Goal: Transaction & Acquisition: Subscribe to service/newsletter

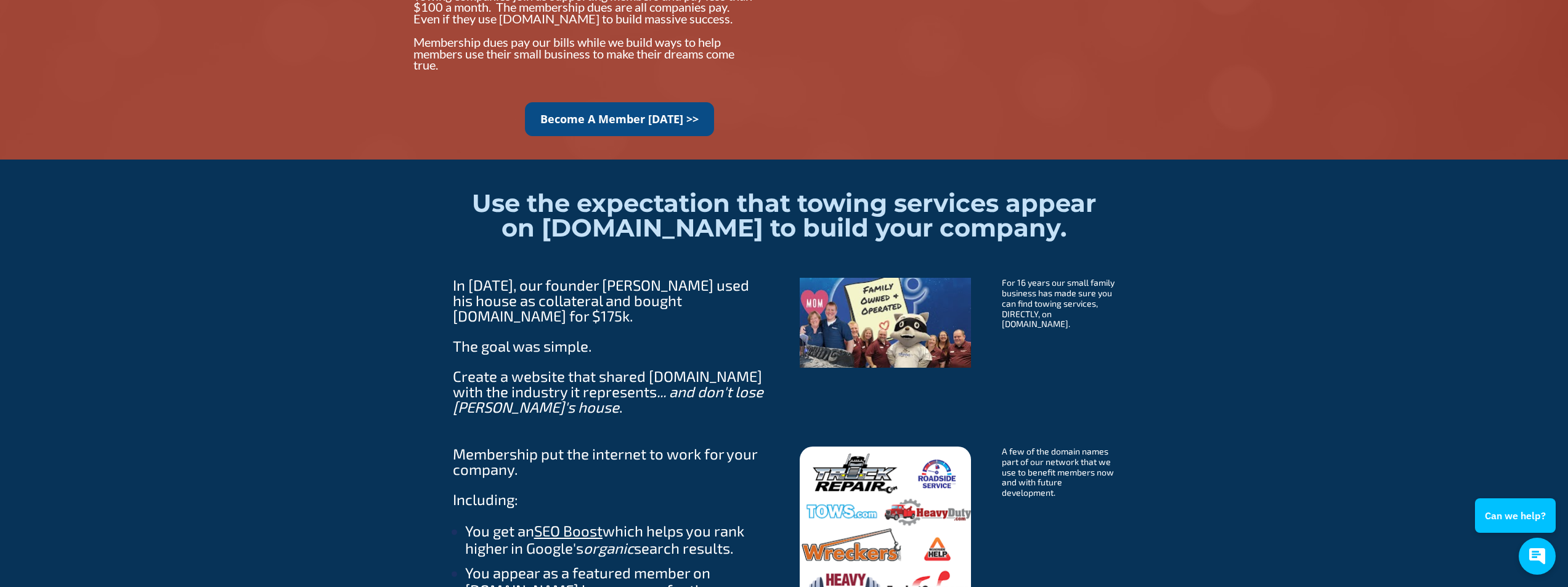
scroll to position [1108, 0]
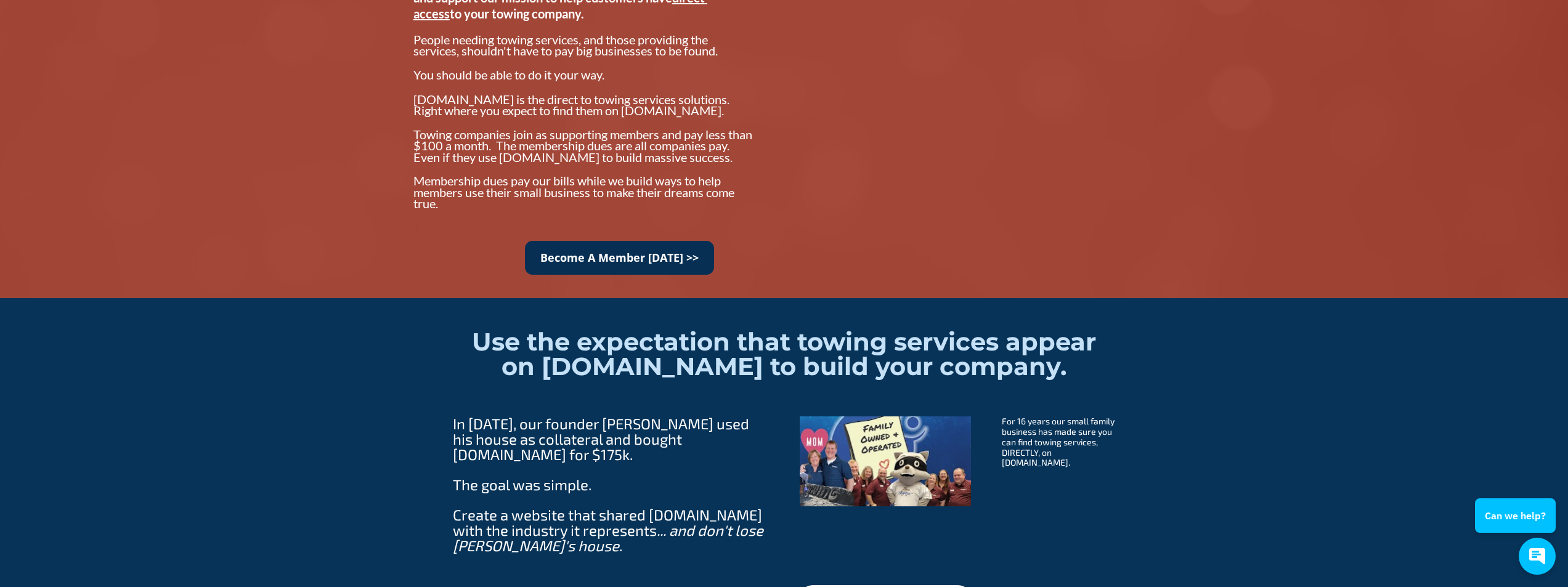
click at [680, 264] on link "Become A Member Today >>" at bounding box center [619, 257] width 189 height 34
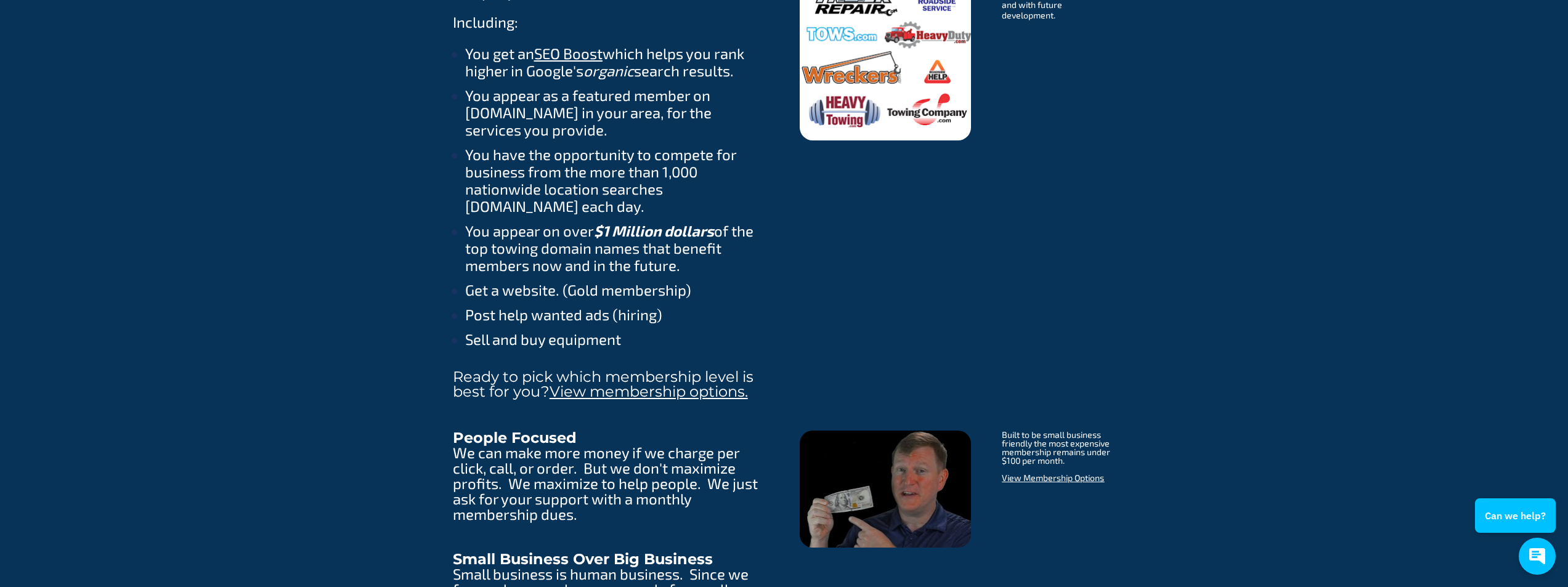
scroll to position [1786, 0]
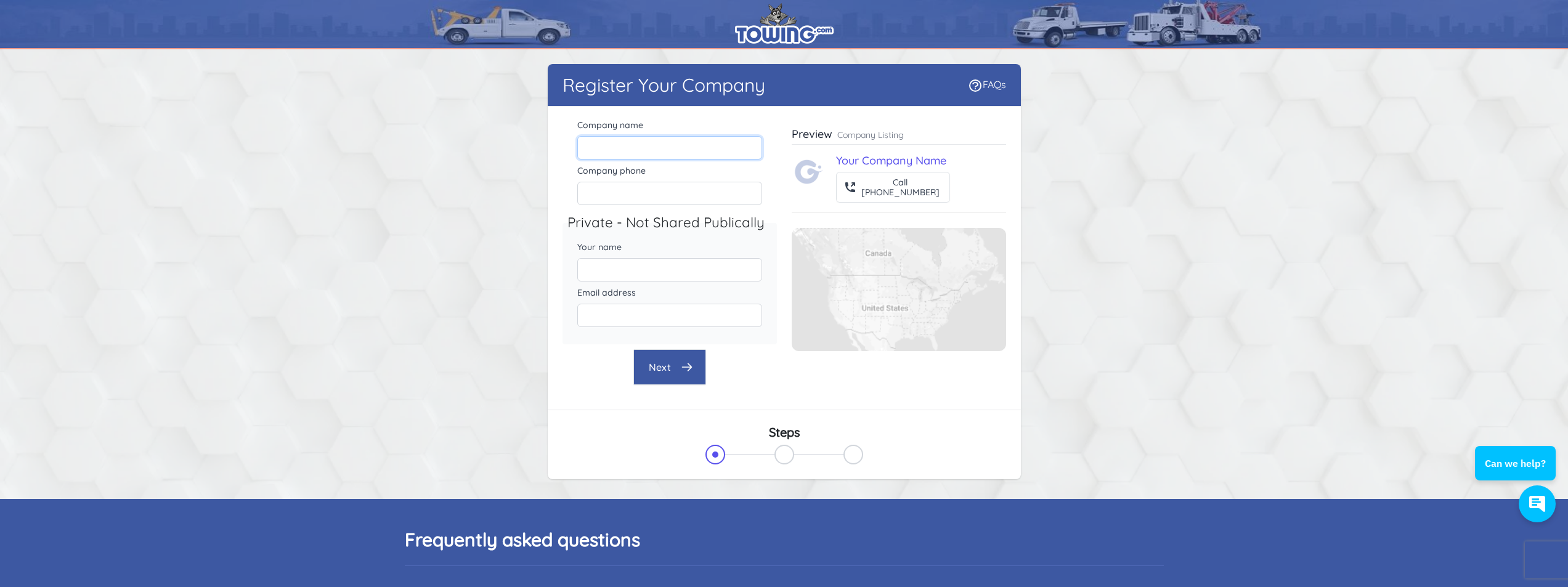
click at [652, 151] on input "Company name" at bounding box center [670, 147] width 185 height 24
type input "Champions Recovery & Investigations, LLC"
type input "5708775599"
type input "[PERSON_NAME]"
type input "[EMAIL_ADDRESS][DOMAIN_NAME]"
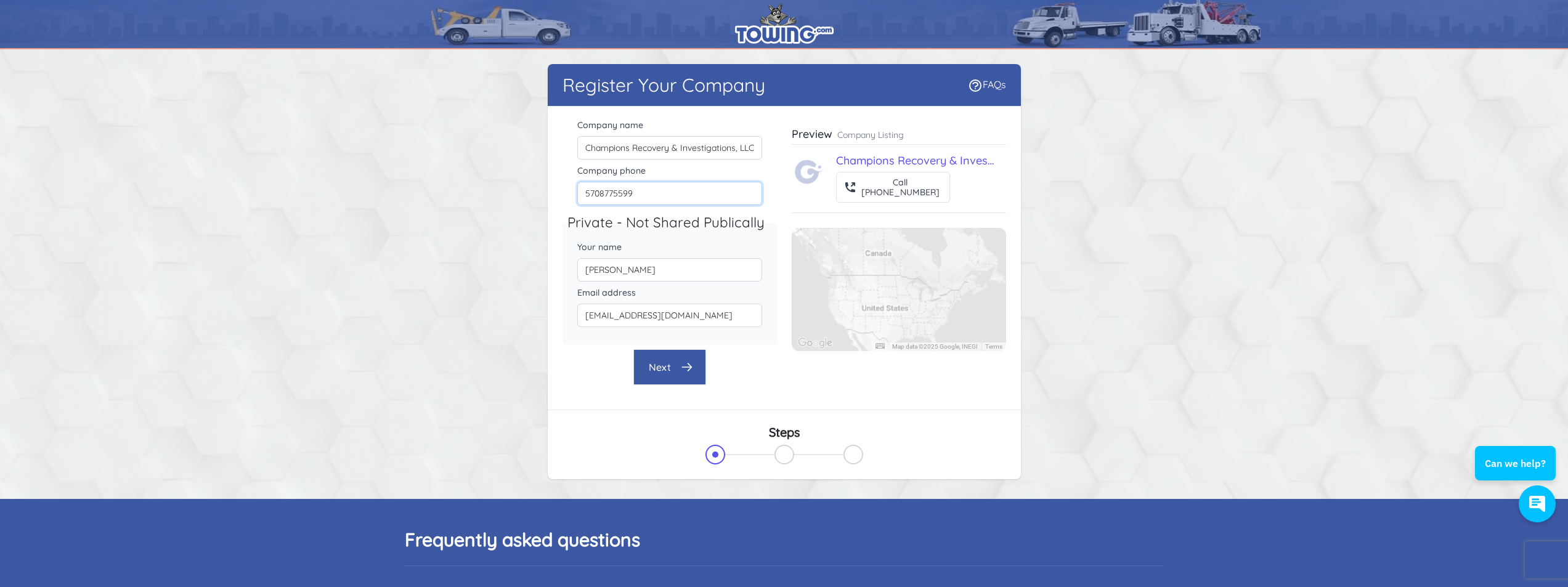
click at [442, 195] on div "Register Your Company FAQs There were errors with your submission Company name" at bounding box center [784, 274] width 789 height 420
type input "[PHONE_NUMBER]"
drag, startPoint x: 672, startPoint y: 153, endPoint x: 871, endPoint y: 170, distance: 199.7
click at [871, 170] on div "Company name Champions Recovery & Investigations, LLC Company phone [PHONE_NUMB…" at bounding box center [784, 250] width 444 height 269
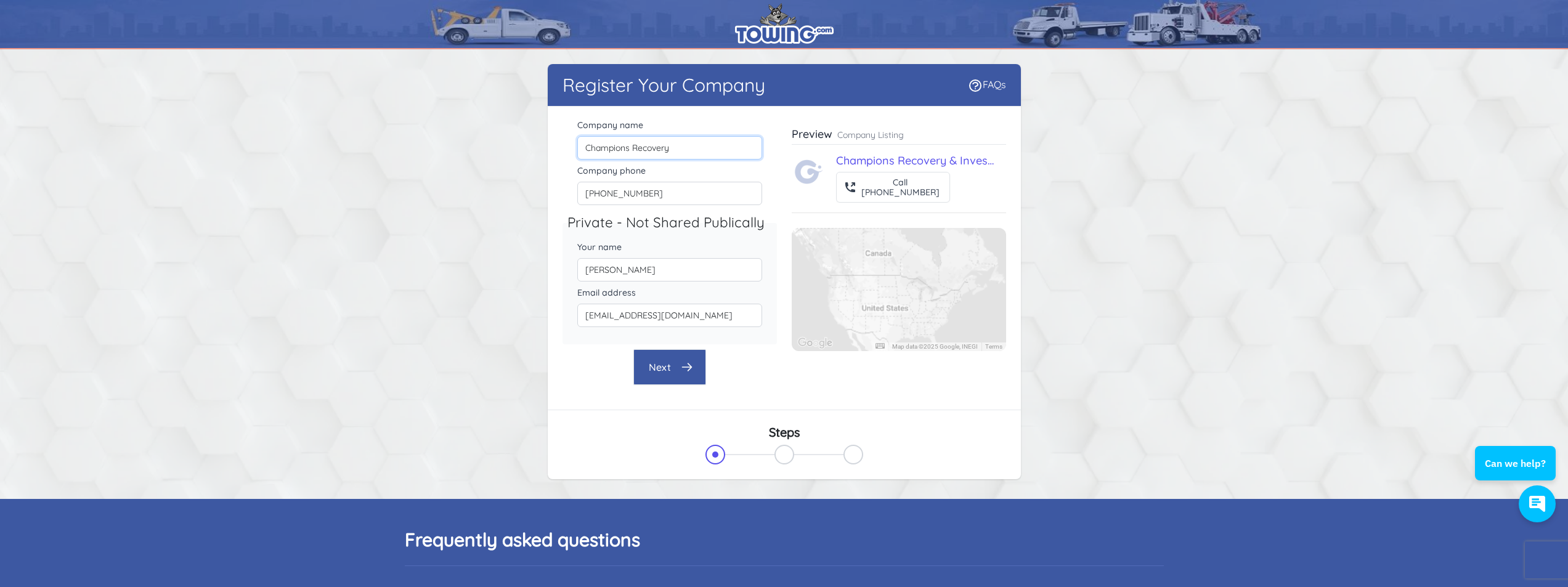
scroll to position [0, 0]
type input "Champions Recovery"
click at [681, 363] on icon "button" at bounding box center [687, 367] width 12 height 12
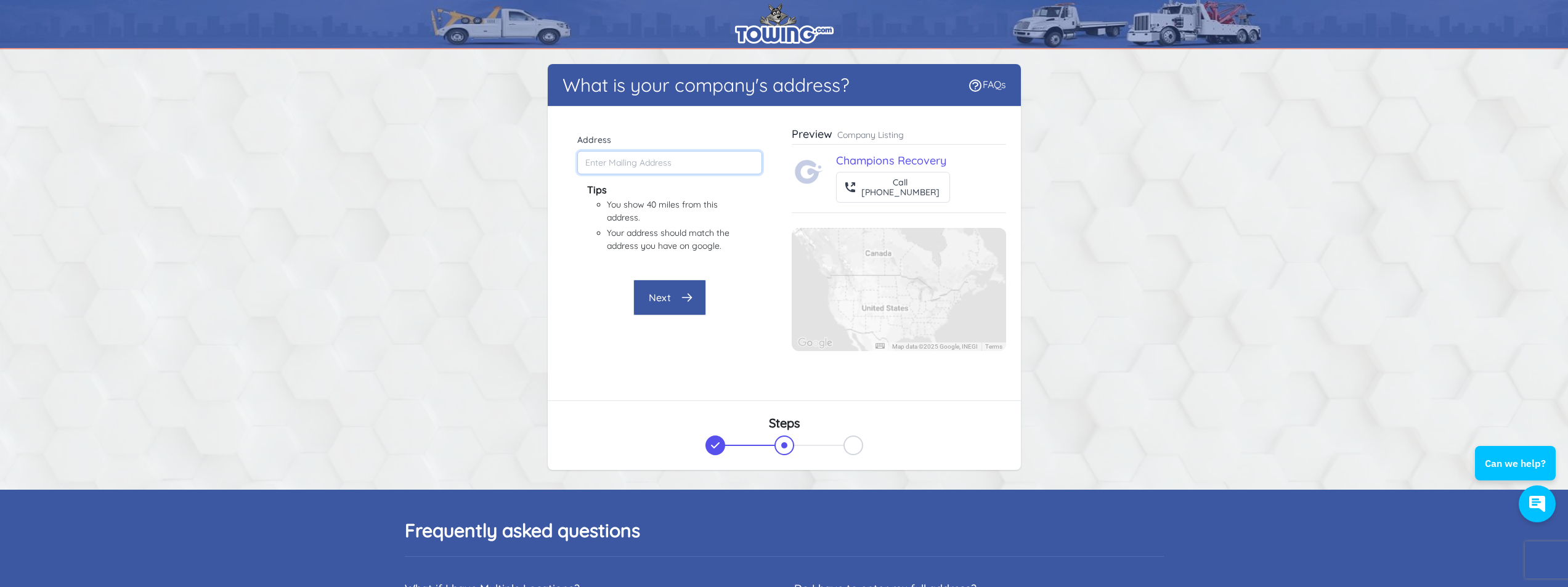
click at [649, 157] on input "Address" at bounding box center [670, 163] width 185 height 24
click at [631, 161] on input "Address" at bounding box center [670, 163] width 185 height 24
type input "[STREET_ADDRESS][PERSON_NAME]"
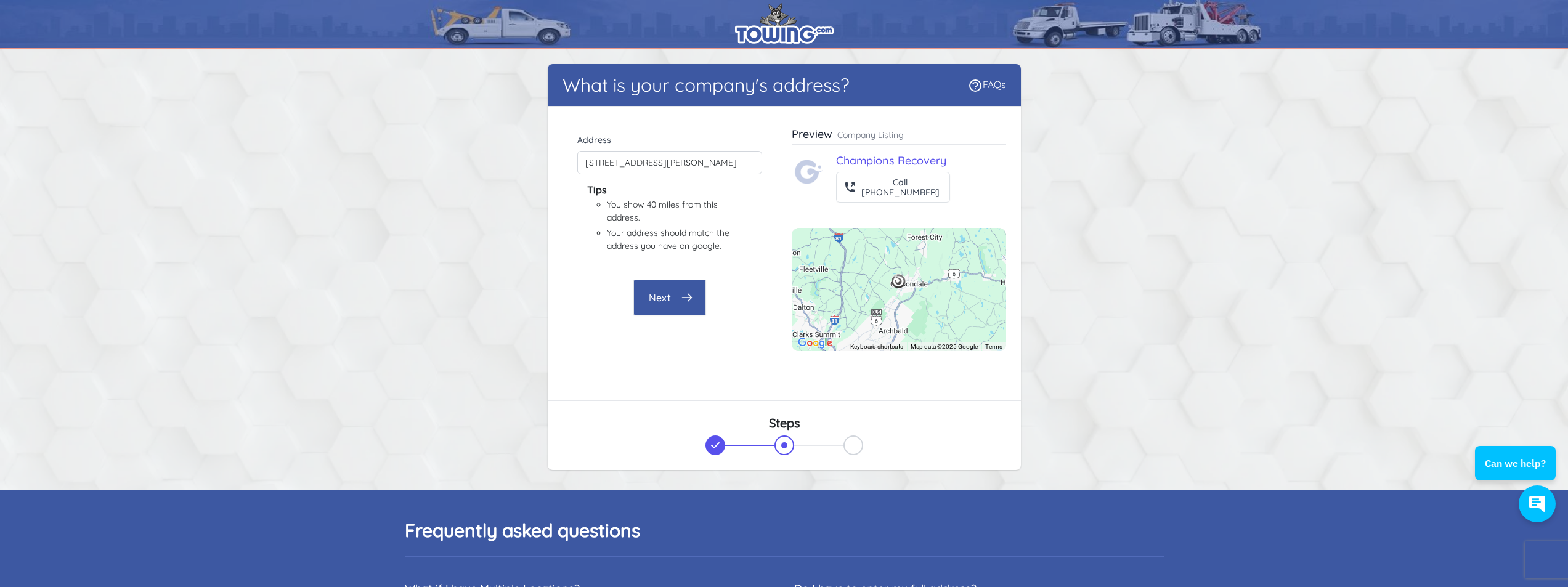
click at [684, 299] on icon "button" at bounding box center [687, 298] width 12 height 12
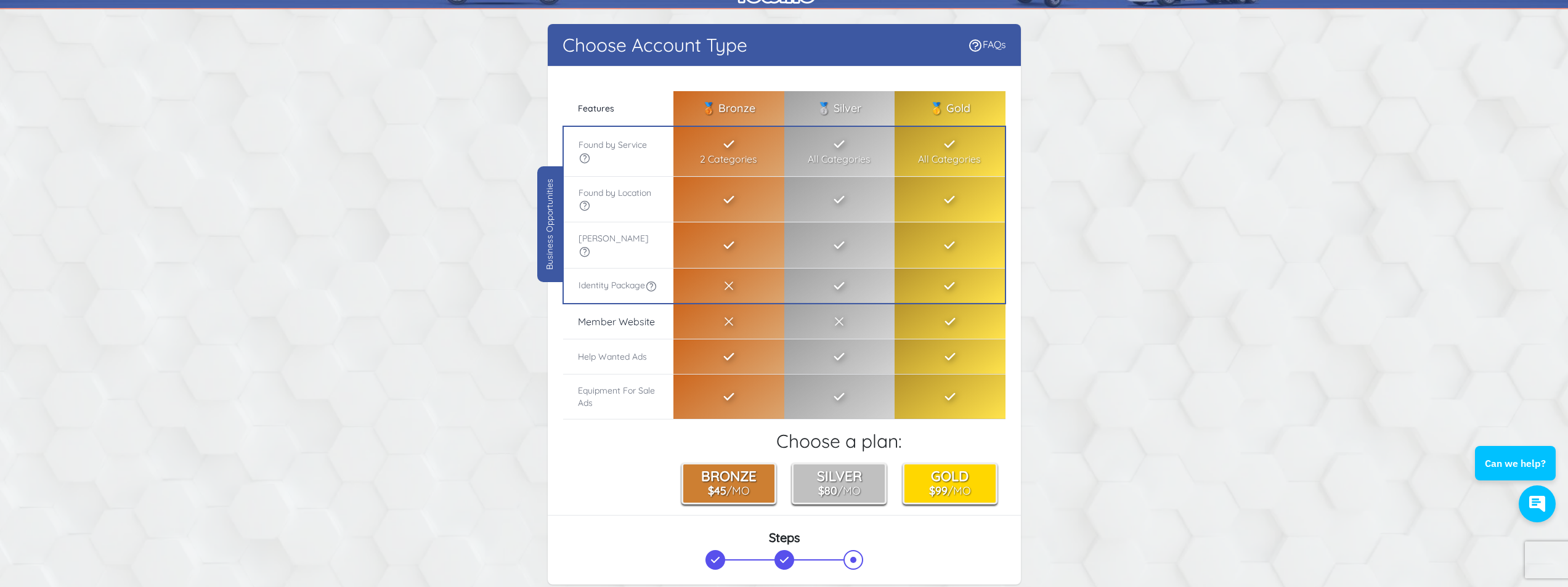
scroll to position [62, 0]
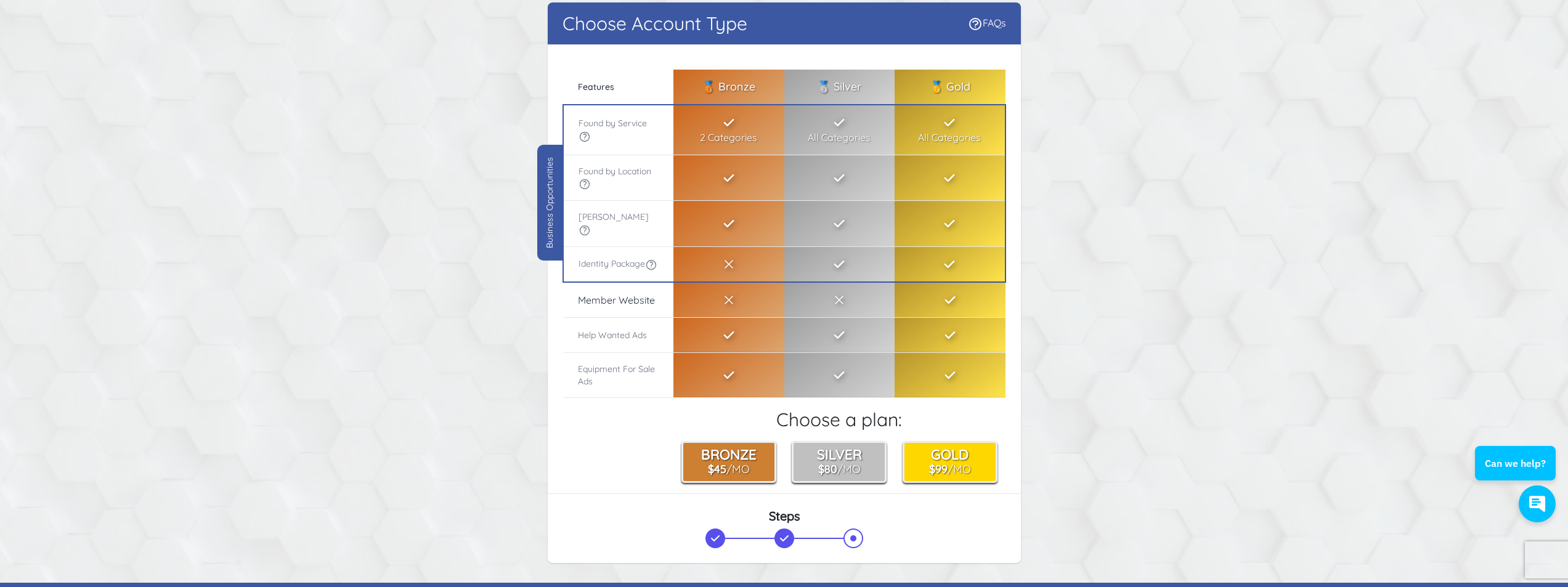
click at [645, 269] on icon at bounding box center [651, 265] width 12 height 12
click at [587, 136] on icon at bounding box center [585, 137] width 12 height 12
click at [646, 61] on div "Company name Champions Recovery Company phone [PHONE_NUMBER] Private - Not Shar…" at bounding box center [784, 269] width 474 height 448
click at [587, 137] on icon at bounding box center [585, 137] width 12 height 12
drag, startPoint x: 548, startPoint y: 160, endPoint x: 549, endPoint y: 248, distance: 88.0
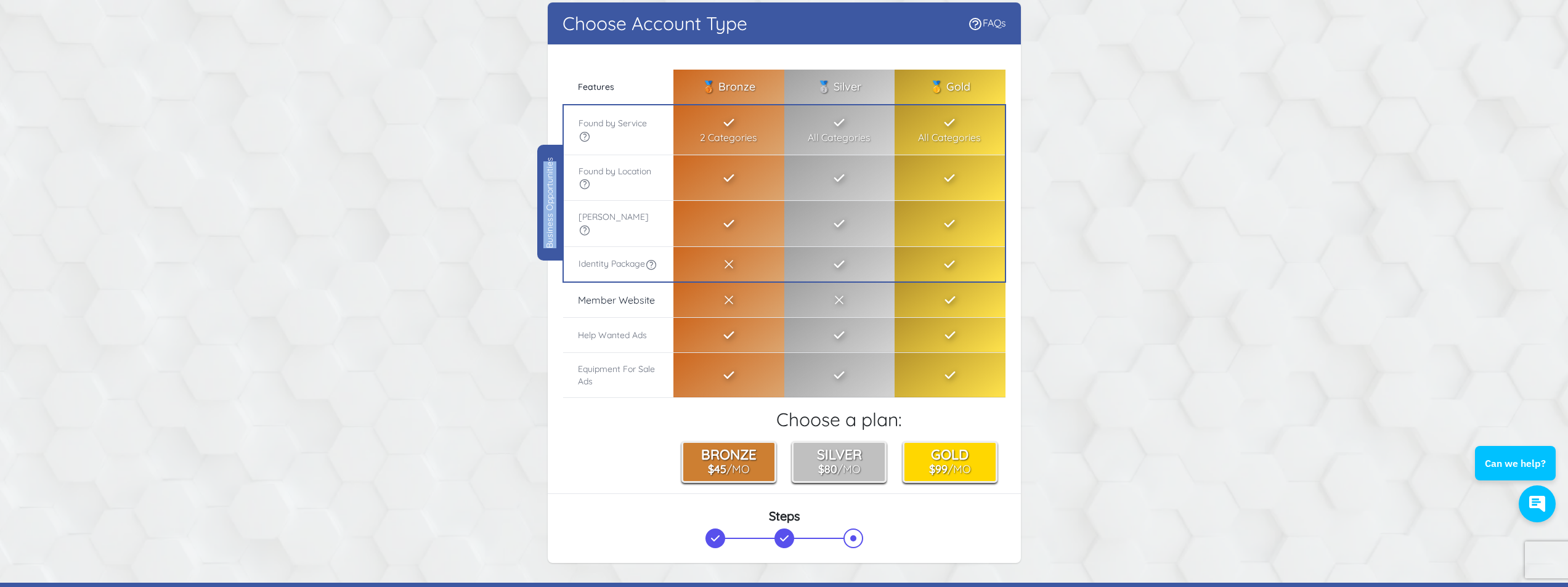
click at [549, 248] on div "Business Opportunities" at bounding box center [550, 203] width 25 height 116
click at [553, 247] on div "Business Opportunities" at bounding box center [550, 203] width 25 height 116
drag, startPoint x: 553, startPoint y: 245, endPoint x: 551, endPoint y: 156, distance: 89.0
click at [551, 156] on div "Business Opportunities" at bounding box center [550, 203] width 25 height 116
click at [585, 134] on icon at bounding box center [585, 137] width 12 height 12
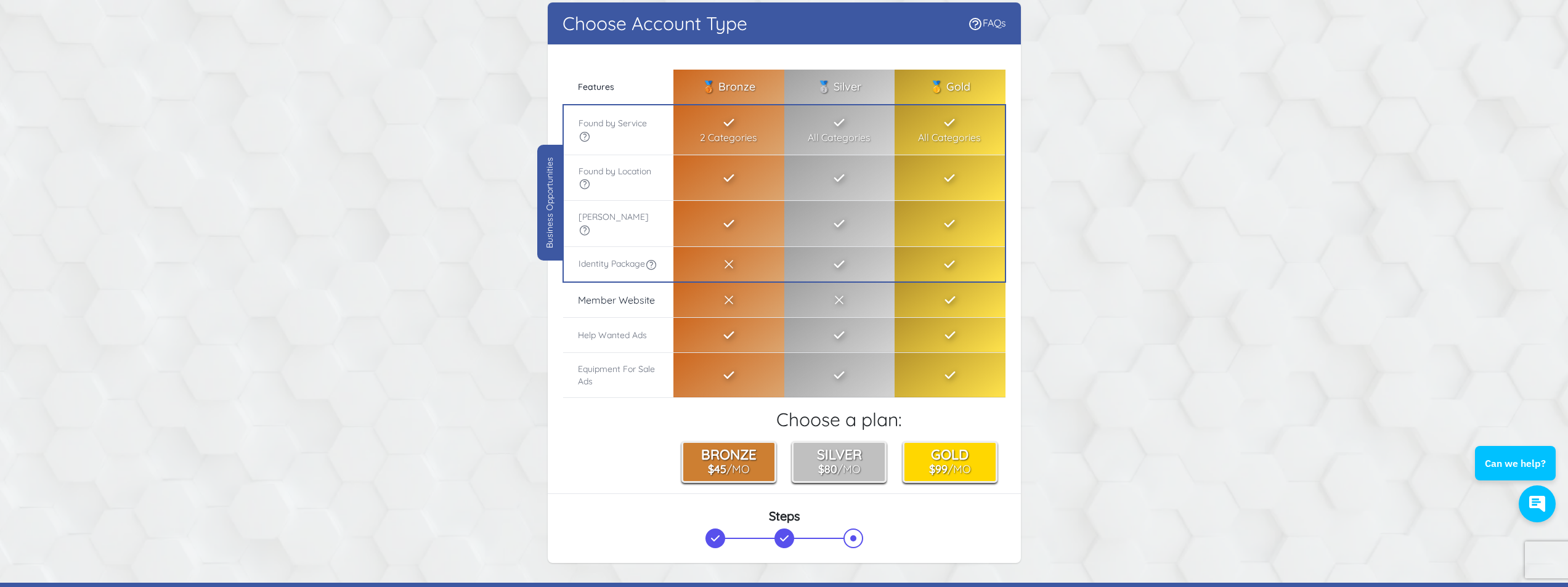
click at [519, 107] on div "Choose Account Type FAQs There were errors with your submission Company name Ch…" at bounding box center [784, 285] width 789 height 566
click at [584, 139] on icon at bounding box center [585, 137] width 12 height 12
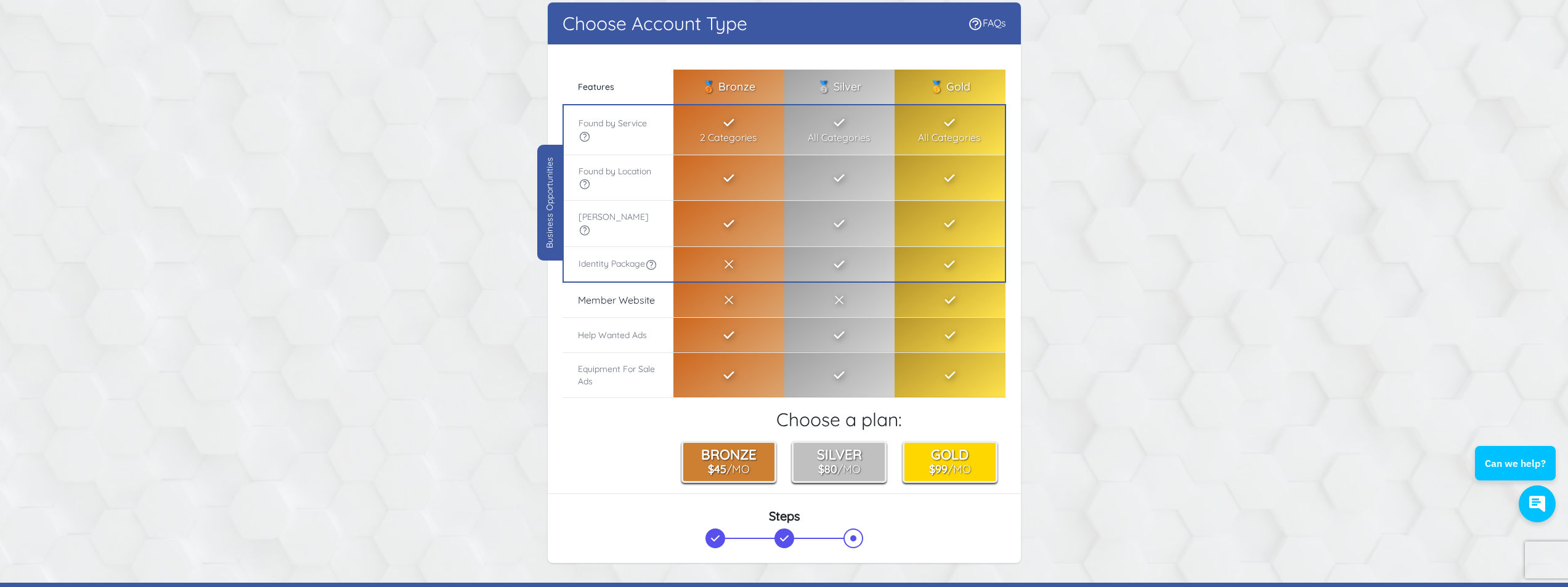
click at [584, 139] on icon at bounding box center [585, 137] width 12 height 12
click at [586, 138] on icon at bounding box center [585, 137] width 12 height 12
click at [588, 137] on icon at bounding box center [585, 137] width 12 height 12
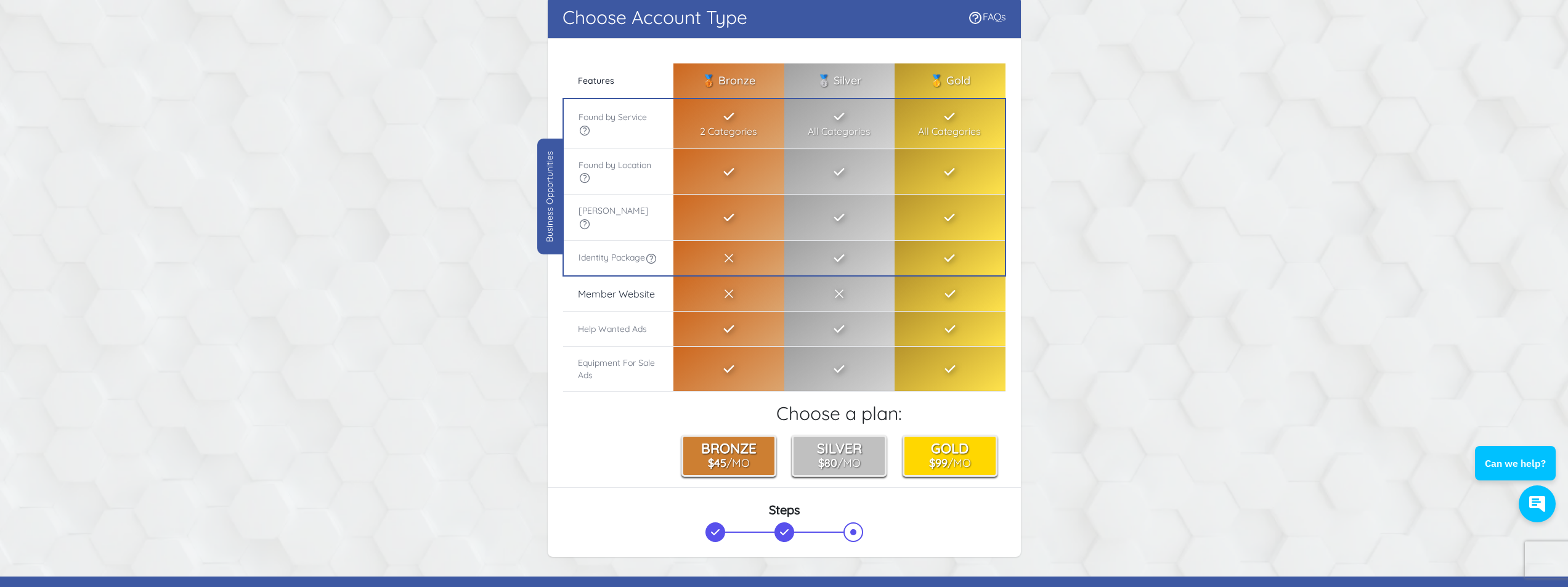
scroll to position [0, 0]
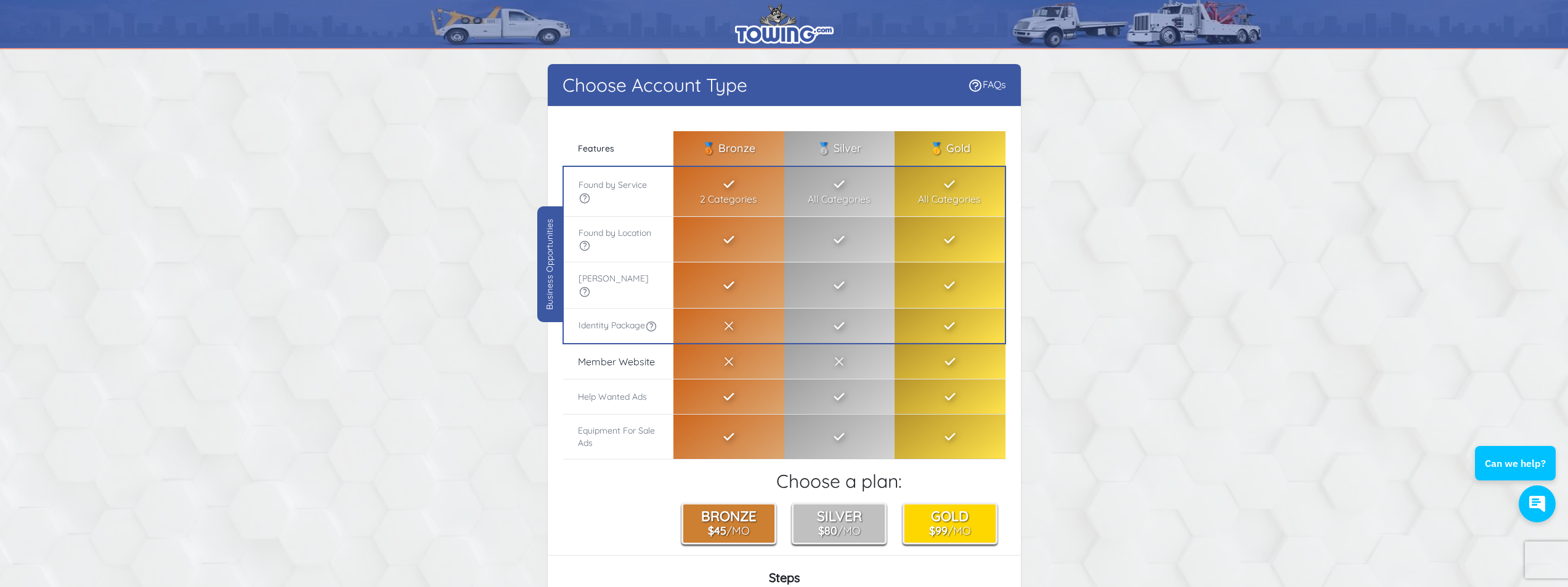
click at [645, 327] on icon at bounding box center [651, 327] width 12 height 12
click at [585, 202] on icon at bounding box center [585, 198] width 12 height 12
drag, startPoint x: 574, startPoint y: 148, endPoint x: 613, endPoint y: 150, distance: 39.1
click at [613, 150] on th "Feature by Features" at bounding box center [618, 148] width 111 height 34
click at [616, 150] on th "Feature by Features" at bounding box center [618, 148] width 111 height 34
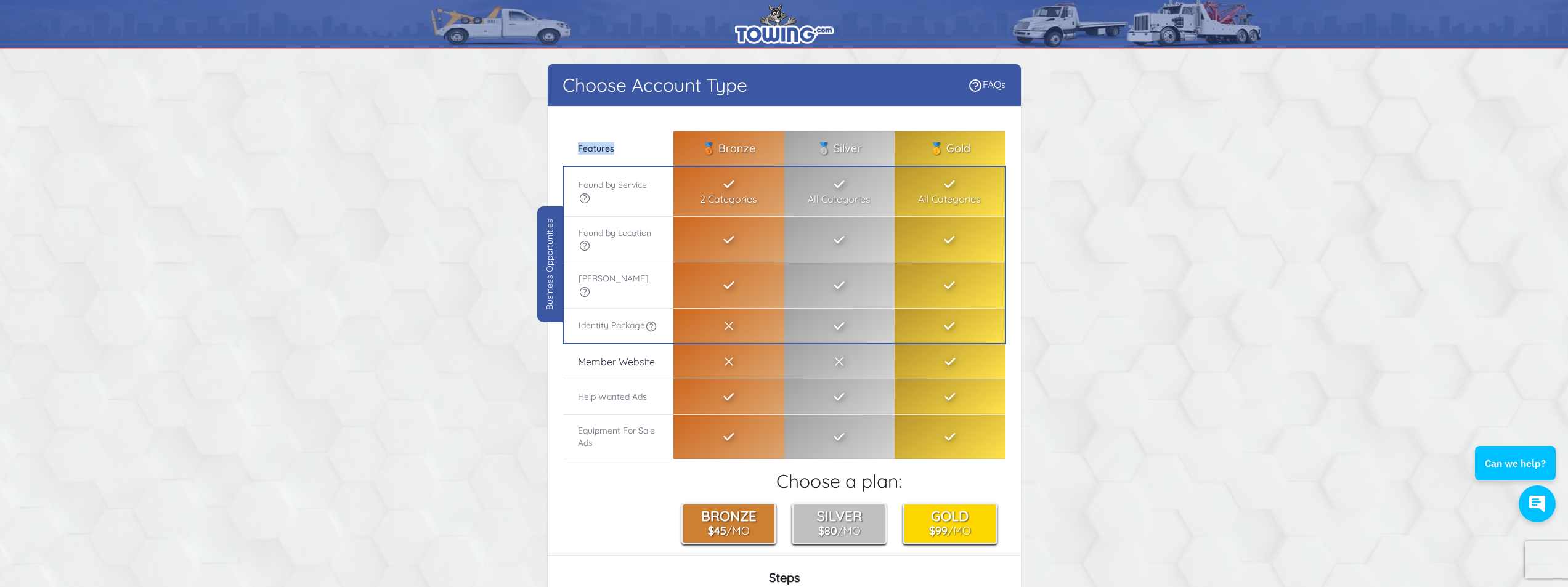
drag, startPoint x: 618, startPoint y: 150, endPoint x: 579, endPoint y: 151, distance: 39.0
click at [579, 151] on th "Feature by Features" at bounding box center [618, 148] width 111 height 34
click at [579, 151] on span "Features" at bounding box center [596, 148] width 37 height 11
drag, startPoint x: 577, startPoint y: 153, endPoint x: 619, endPoint y: 153, distance: 42.0
click at [619, 153] on th "Feature by Features" at bounding box center [618, 148] width 111 height 34
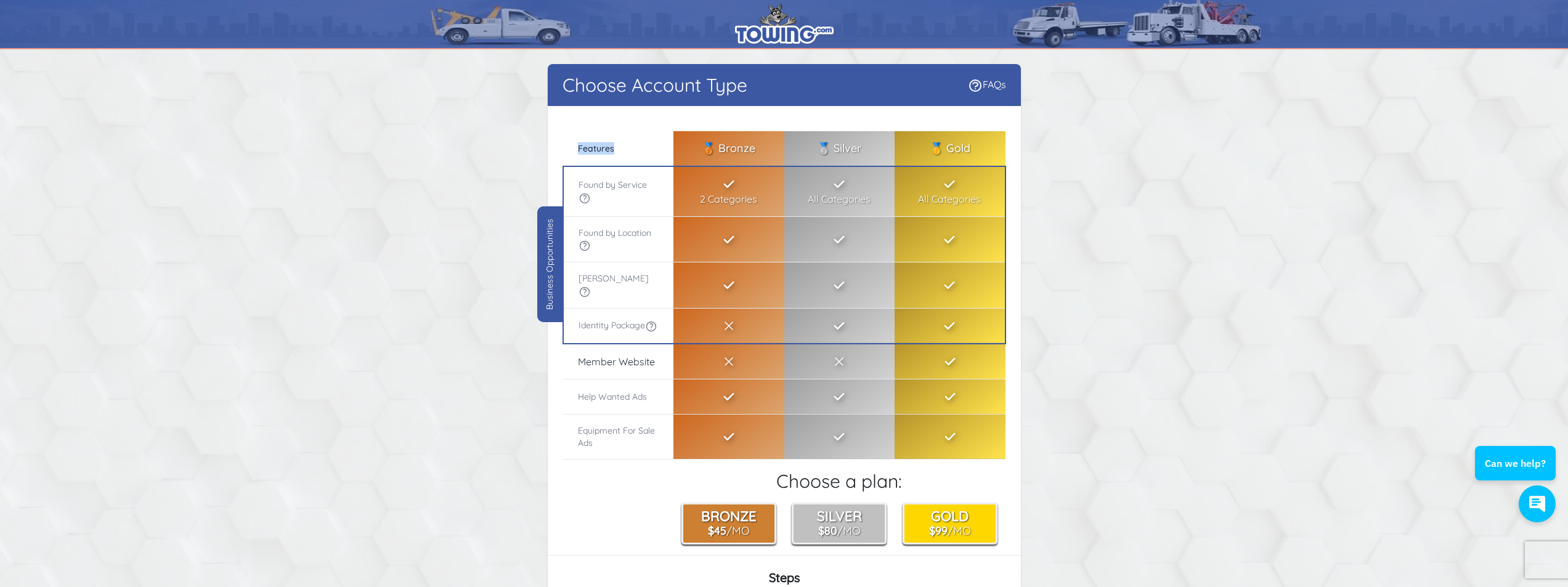
click at [615, 150] on th "Feature by Features" at bounding box center [618, 148] width 111 height 34
drag, startPoint x: 615, startPoint y: 150, endPoint x: 586, endPoint y: 151, distance: 29.0
click at [586, 151] on th "Feature by Features" at bounding box center [618, 148] width 111 height 34
click at [576, 150] on th "Feature by Features" at bounding box center [618, 148] width 111 height 34
drag, startPoint x: 560, startPoint y: 83, endPoint x: 758, endPoint y: 96, distance: 198.4
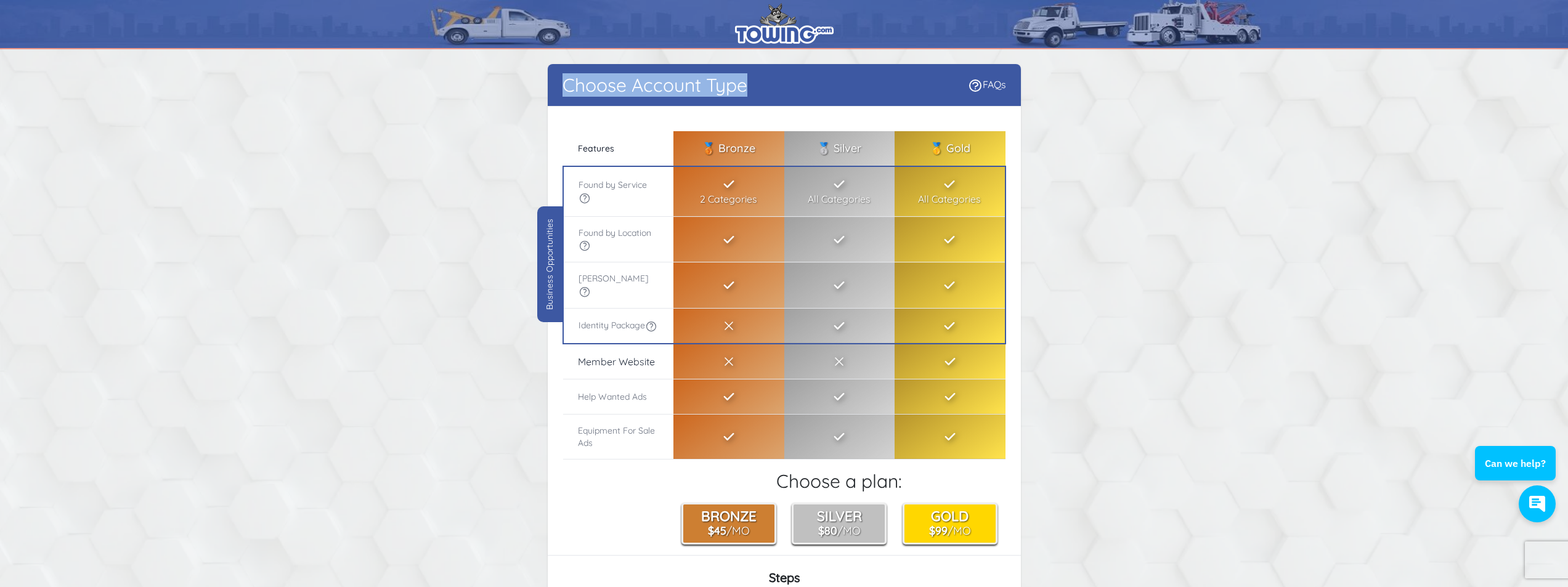
click at [758, 96] on div "Choose Account Type FAQs" at bounding box center [784, 85] width 474 height 43
drag, startPoint x: 757, startPoint y: 93, endPoint x: 564, endPoint y: 79, distance: 193.5
click at [564, 79] on div "Choose Account Type FAQs" at bounding box center [784, 85] width 474 height 43
click at [564, 79] on h1 "Choose Account Type" at bounding box center [655, 85] width 185 height 22
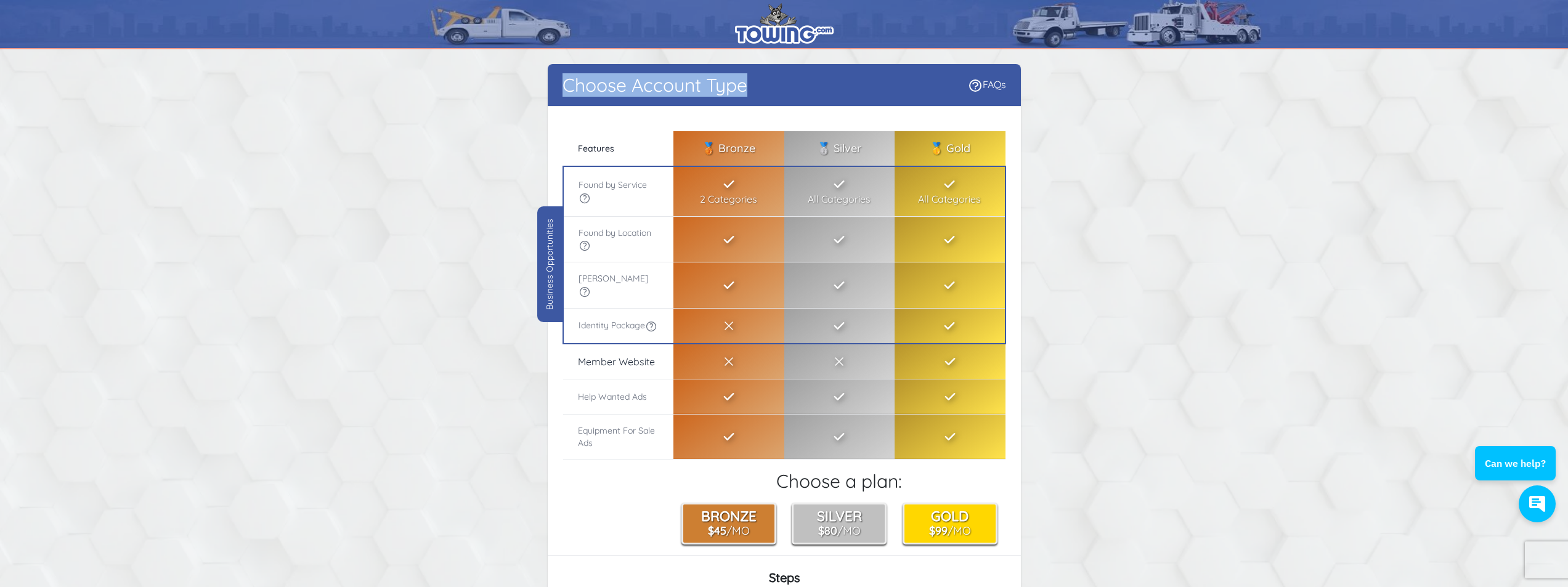
drag, startPoint x: 563, startPoint y: 82, endPoint x: 745, endPoint y: 93, distance: 182.3
click at [745, 93] on h1 "Choose Account Type" at bounding box center [655, 85] width 185 height 22
click at [748, 80] on div "Choose Account Type FAQs" at bounding box center [784, 85] width 474 height 43
drag, startPoint x: 748, startPoint y: 83, endPoint x: 554, endPoint y: 77, distance: 194.1
click at [550, 78] on div "Choose Account Type FAQs" at bounding box center [784, 85] width 474 height 43
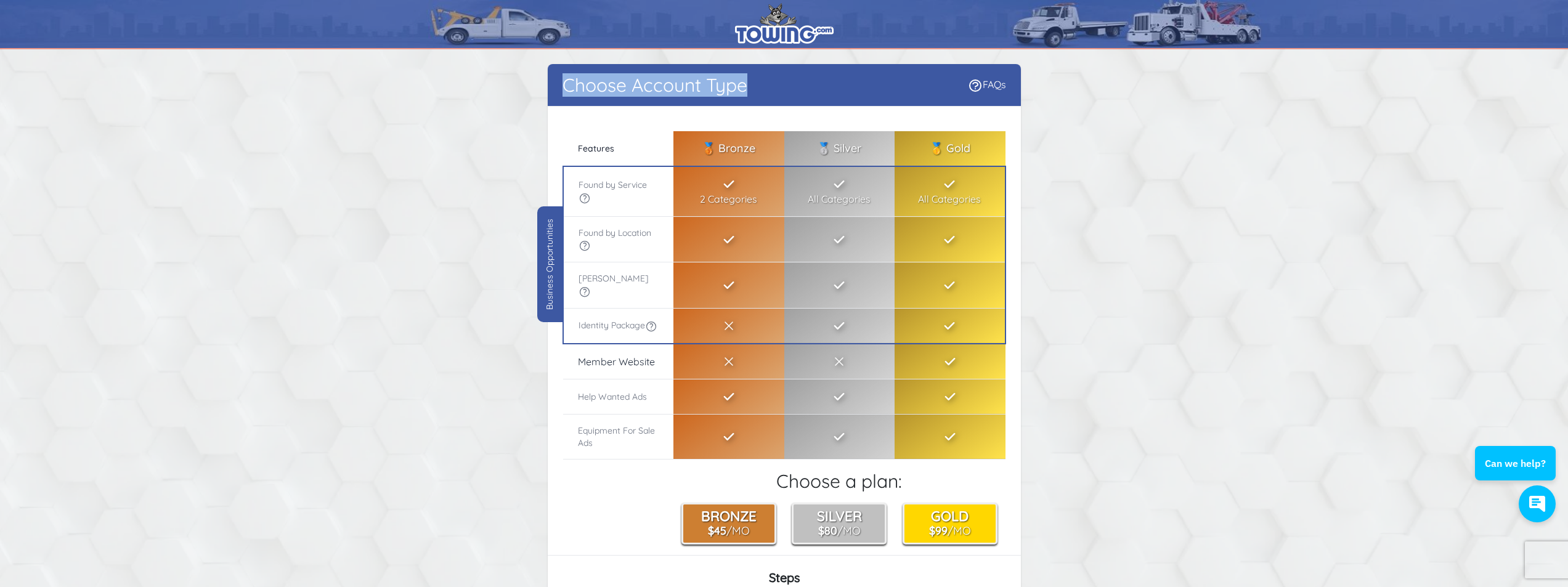
click at [739, 86] on h1 "Choose Account Type" at bounding box center [655, 85] width 185 height 22
drag, startPoint x: 745, startPoint y: 87, endPoint x: 566, endPoint y: 90, distance: 179.0
click at [566, 90] on h1 "Choose Account Type" at bounding box center [655, 85] width 185 height 22
click at [566, 89] on h1 "Choose Account Type" at bounding box center [655, 85] width 185 height 22
drag, startPoint x: 564, startPoint y: 88, endPoint x: 768, endPoint y: 89, distance: 204.0
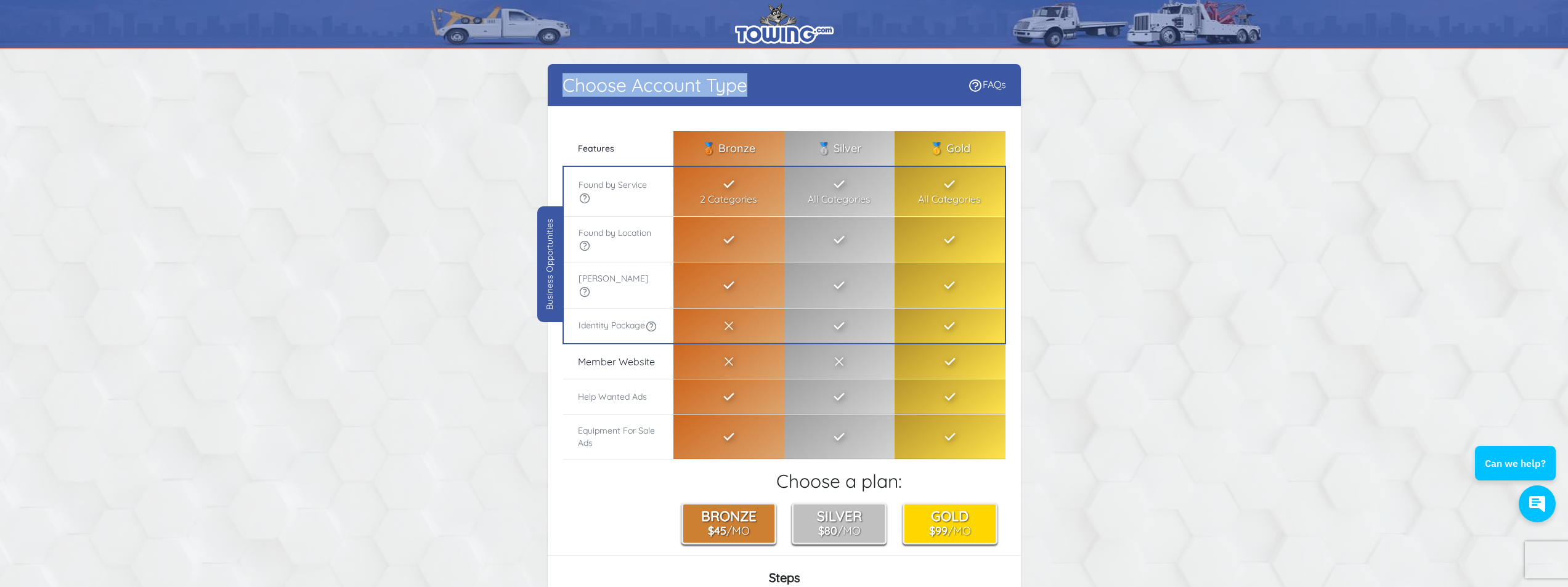
click at [768, 89] on div "Choose Account Type FAQs" at bounding box center [784, 85] width 474 height 43
click at [755, 93] on div "Choose Account Type FAQs" at bounding box center [784, 85] width 474 height 43
click at [752, 89] on div "Choose Account Type FAQs" at bounding box center [784, 85] width 474 height 43
drag, startPoint x: 750, startPoint y: 88, endPoint x: 562, endPoint y: 85, distance: 188.0
click at [562, 85] on div "Choose Account Type FAQs" at bounding box center [784, 85] width 474 height 43
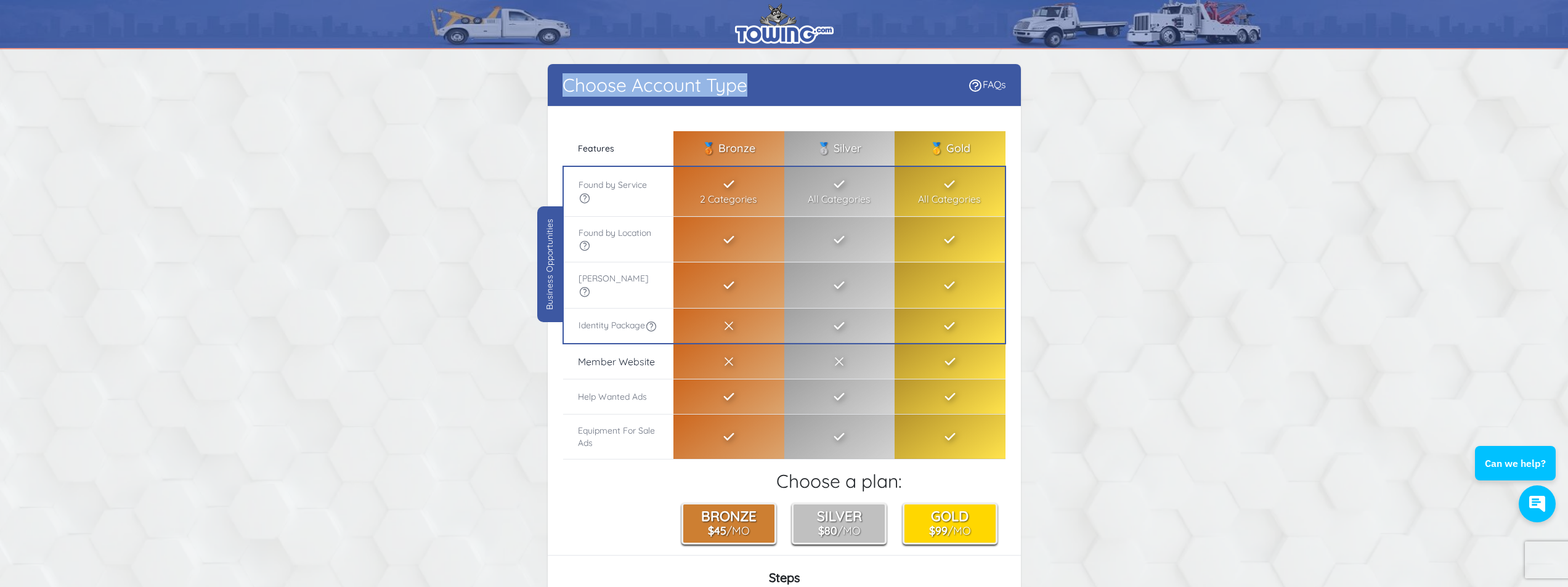
click at [584, 85] on h1 "Choose Account Type" at bounding box center [655, 85] width 185 height 22
drag, startPoint x: 562, startPoint y: 85, endPoint x: 769, endPoint y: 101, distance: 207.6
click at [769, 101] on div "Choose Account Type FAQs" at bounding box center [784, 85] width 474 height 43
click at [755, 88] on div "Choose Account Type FAQs" at bounding box center [784, 85] width 474 height 43
drag, startPoint x: 745, startPoint y: 87, endPoint x: 541, endPoint y: 78, distance: 204.2
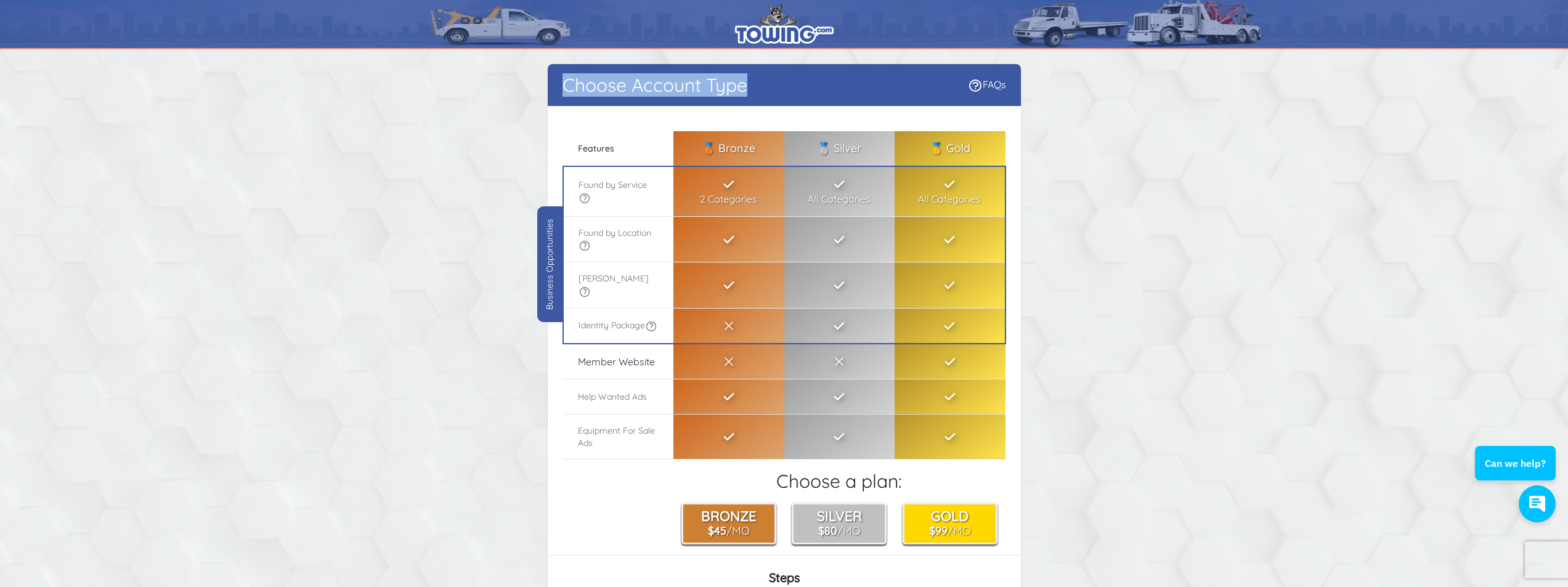
click at [541, 78] on div "Choose Account Type FAQs There were errors with your submission Company name Ch…" at bounding box center [784, 347] width 789 height 566
click at [566, 85] on h1 "Choose Account Type" at bounding box center [655, 85] width 185 height 22
drag, startPoint x: 564, startPoint y: 88, endPoint x: 763, endPoint y: 110, distance: 200.2
click at [763, 110] on div "Choose Account Type FAQs There were errors with your submission Company name Ch…" at bounding box center [784, 344] width 474 height 560
click at [759, 89] on div "Choose Account Type FAQs" at bounding box center [784, 85] width 474 height 43
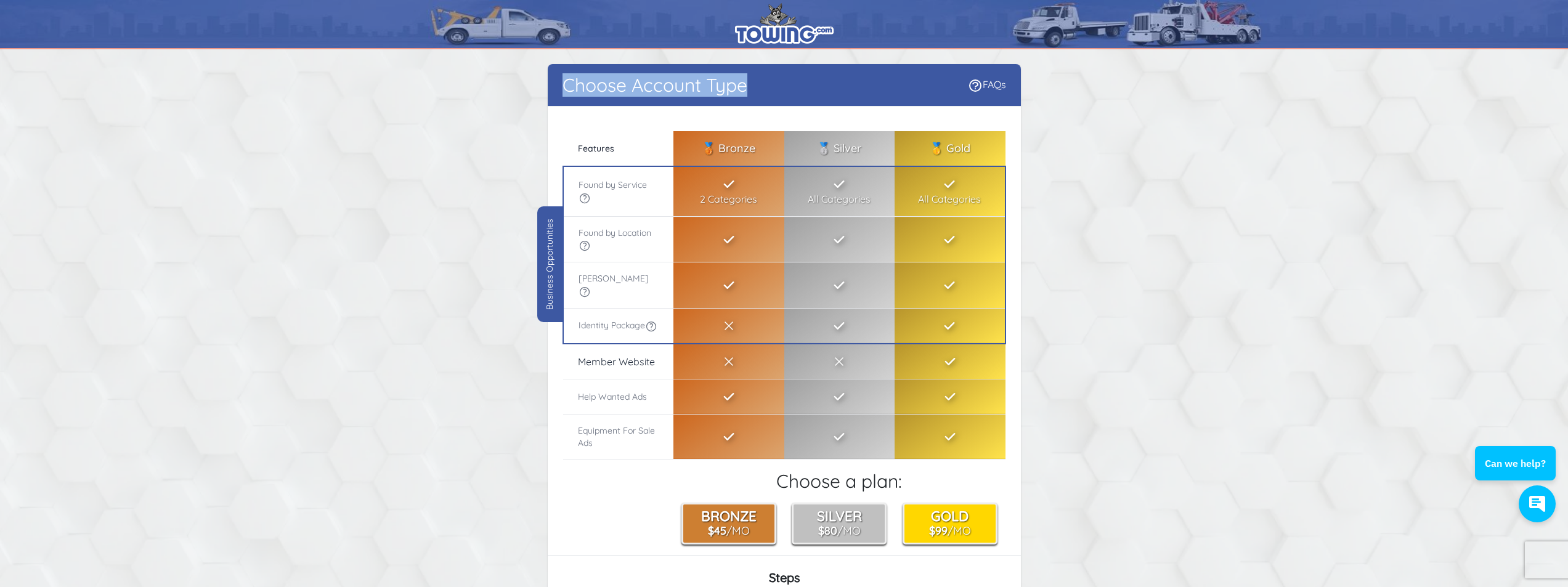
drag, startPoint x: 748, startPoint y: 89, endPoint x: 562, endPoint y: 89, distance: 186.0
click at [563, 89] on h1 "Choose Account Type" at bounding box center [655, 85] width 185 height 22
